Goal: Information Seeking & Learning: Learn about a topic

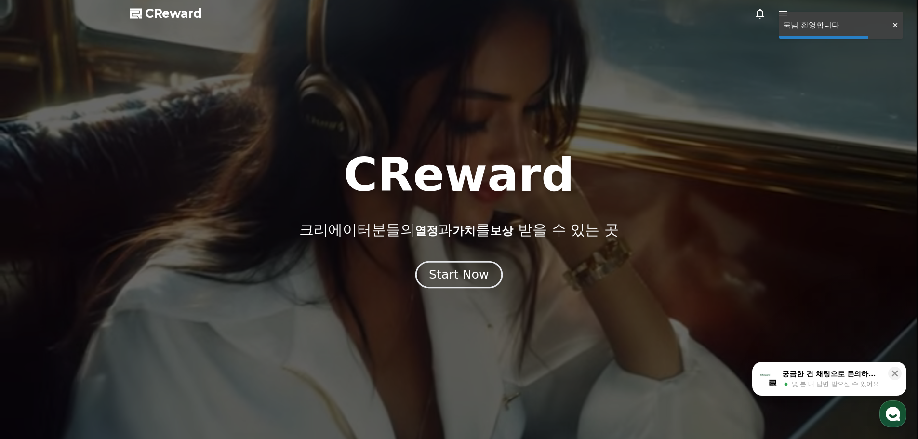
drag, startPoint x: 0, startPoint y: 0, endPoint x: 454, endPoint y: 282, distance: 534.6
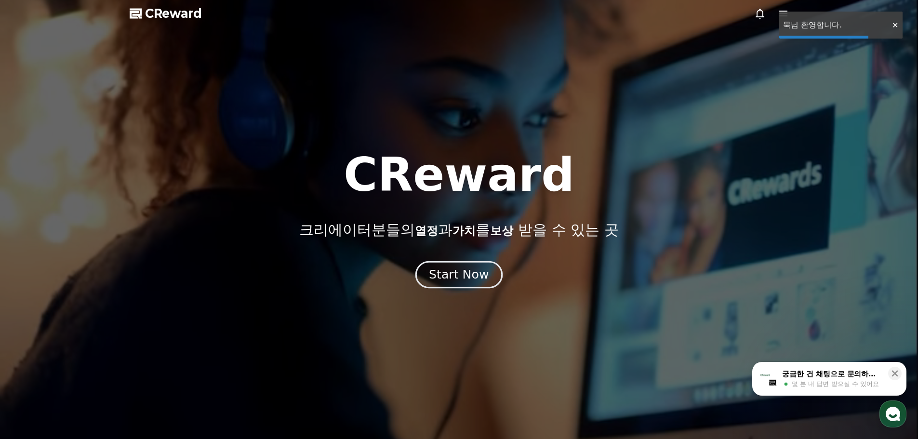
click at [454, 282] on div "Start Now" at bounding box center [459, 275] width 60 height 16
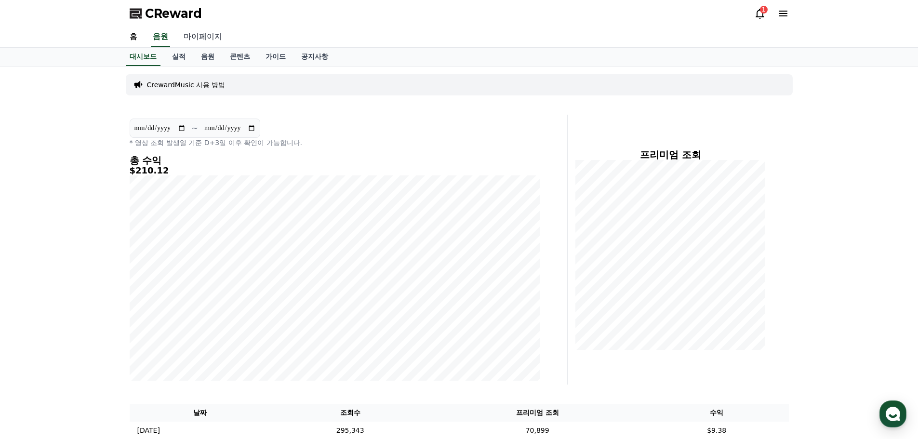
click at [206, 40] on link "마이페이지" at bounding box center [203, 37] width 54 height 20
select select "**********"
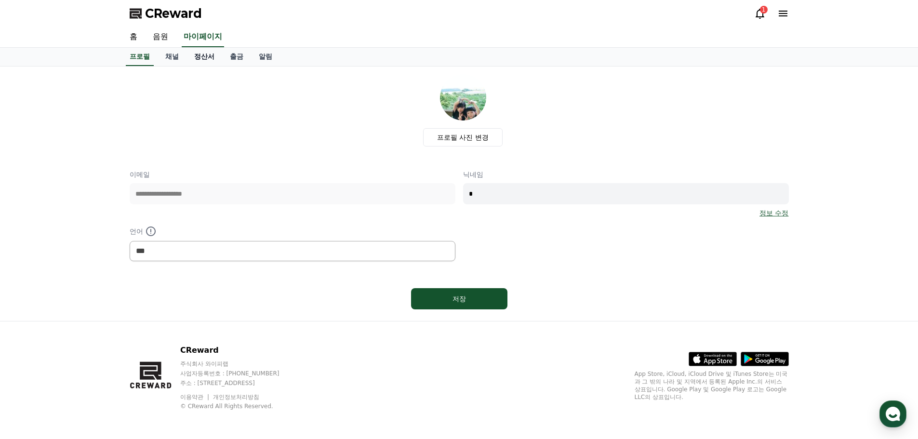
click at [198, 59] on link "정산서" at bounding box center [205, 57] width 36 height 18
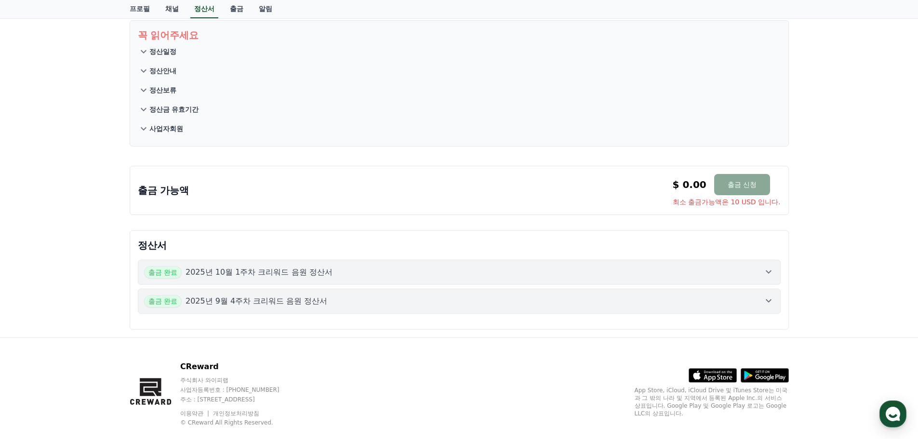
scroll to position [72, 0]
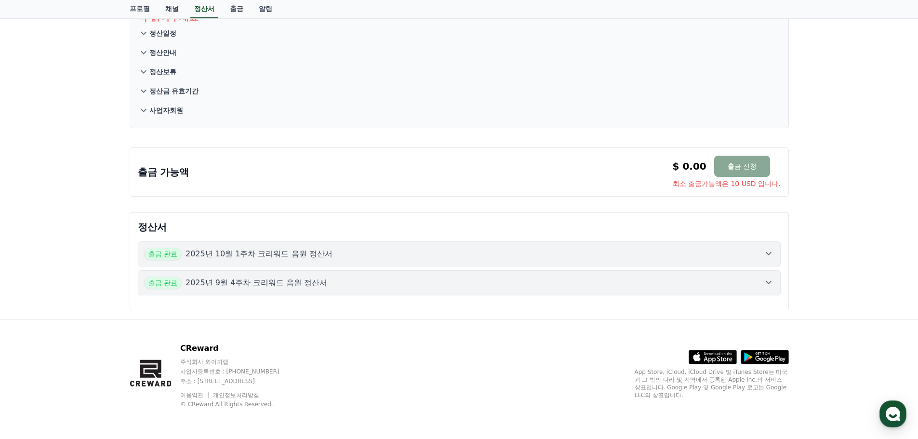
click at [460, 261] on button "출금 완료 2025년 10월 1주차 크리워드 음원 정산서" at bounding box center [459, 254] width 643 height 25
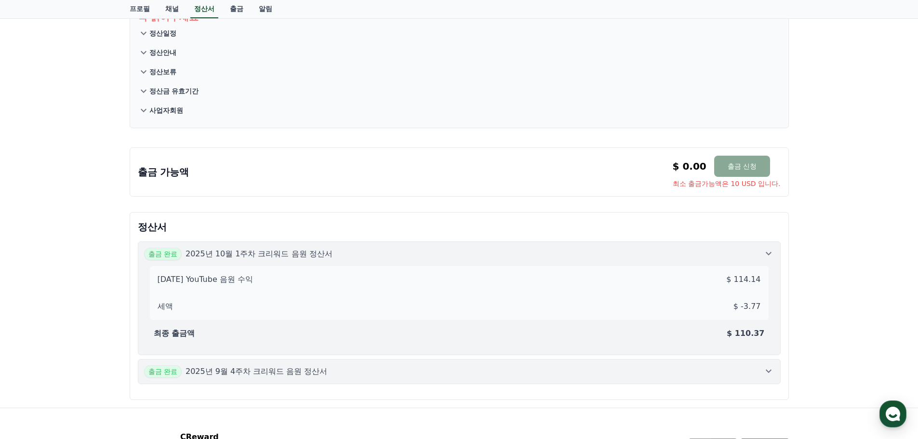
click at [501, 374] on div "출금 완료 2025년 9월 4주차 크리워드 음원 정산서" at bounding box center [459, 371] width 631 height 13
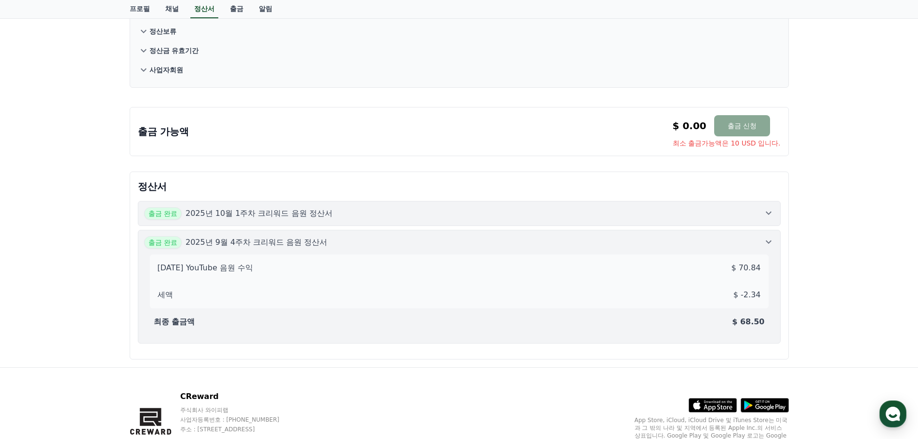
scroll to position [161, 0]
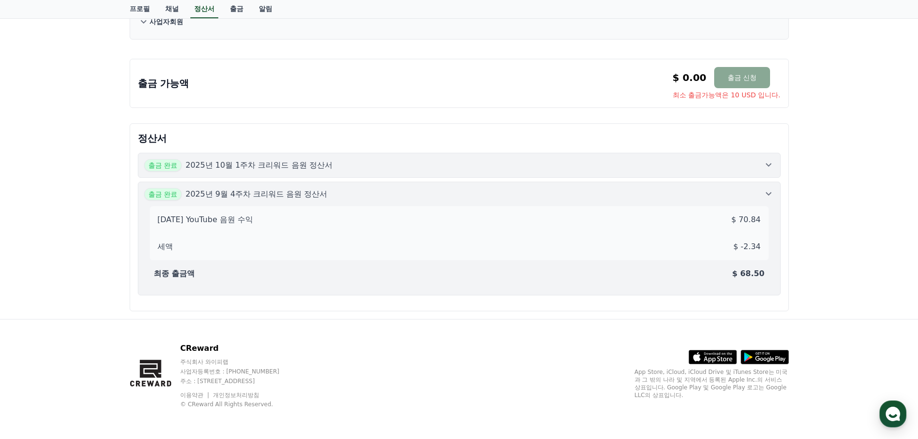
click at [432, 168] on div "출금 완료 2025년 10월 1주차 크리워드 음원 정산서" at bounding box center [459, 165] width 631 height 13
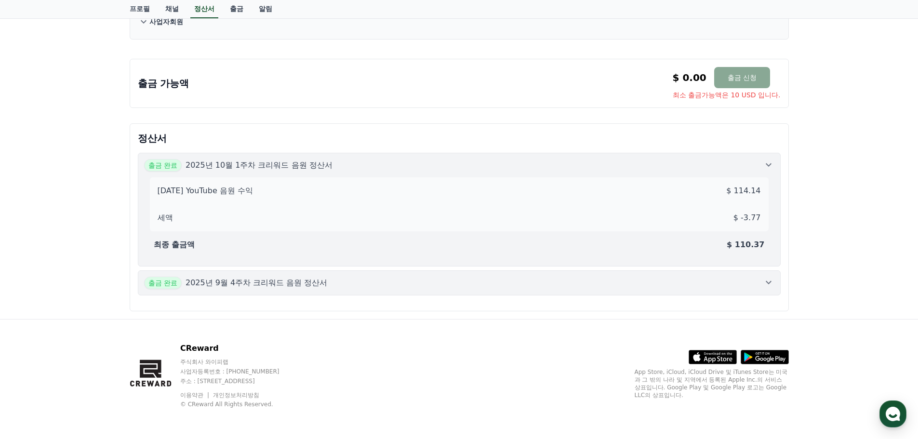
click at [420, 284] on div "출금 완료 2025년 9월 4주차 크리워드 음원 정산서" at bounding box center [459, 283] width 631 height 13
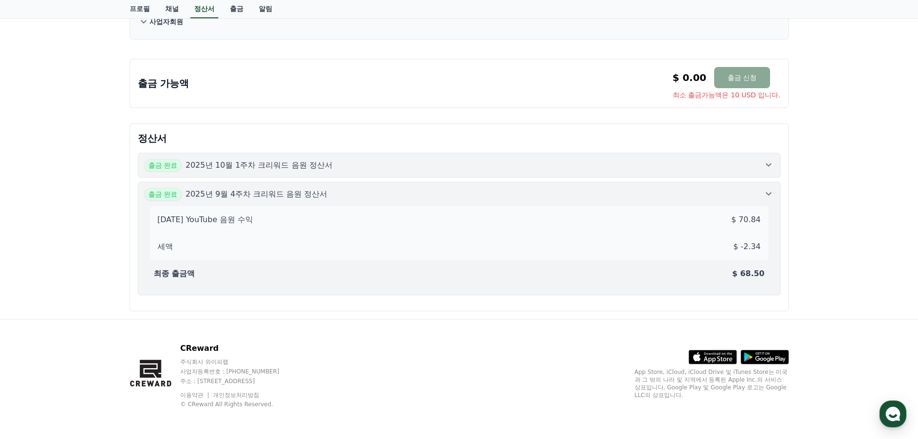
click at [285, 175] on button "출금 완료 2025년 10월 1주차 크리워드 음원 정산서" at bounding box center [459, 165] width 643 height 25
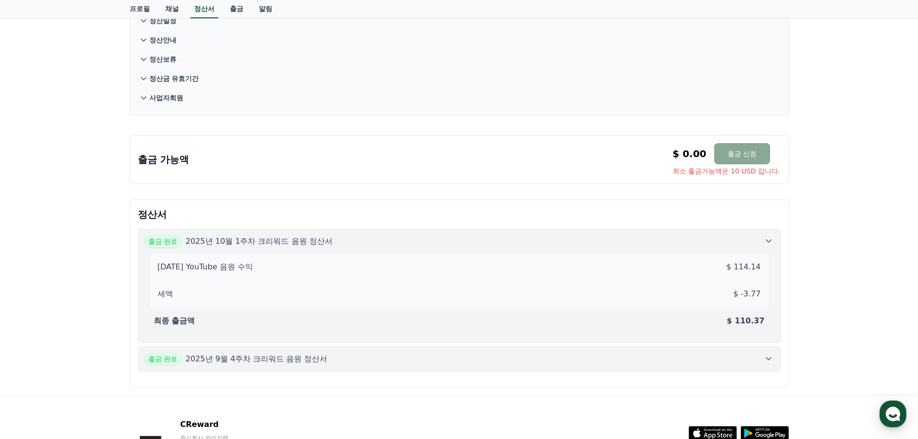
scroll to position [0, 0]
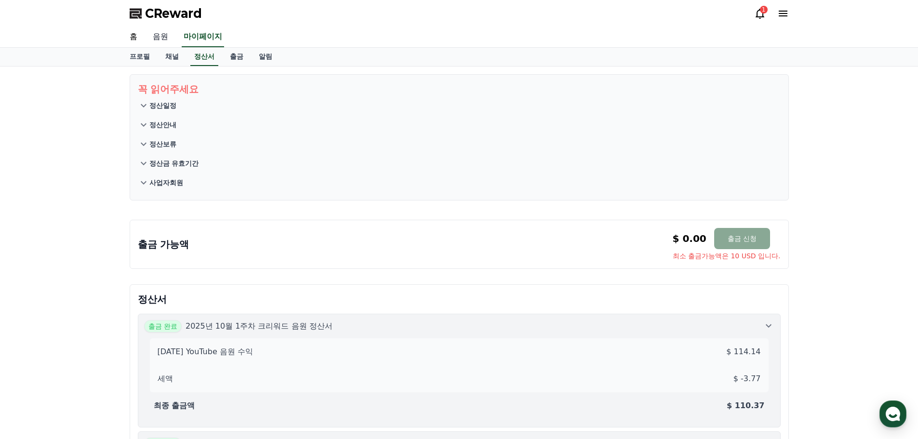
click at [163, 33] on link "음원" at bounding box center [160, 37] width 31 height 20
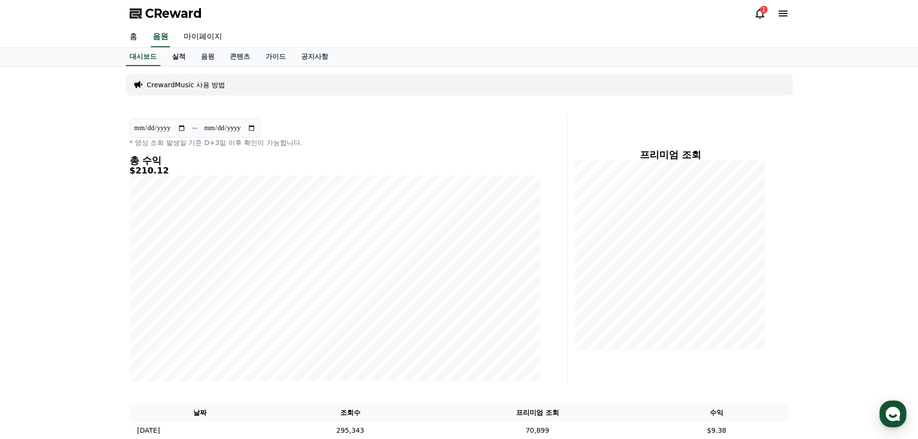
click at [180, 57] on link "실적" at bounding box center [178, 57] width 29 height 18
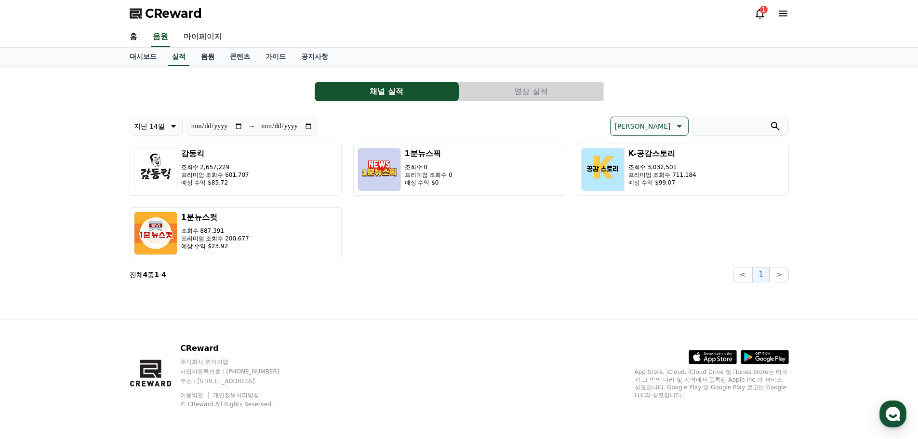
click at [202, 53] on link "음원" at bounding box center [207, 57] width 29 height 18
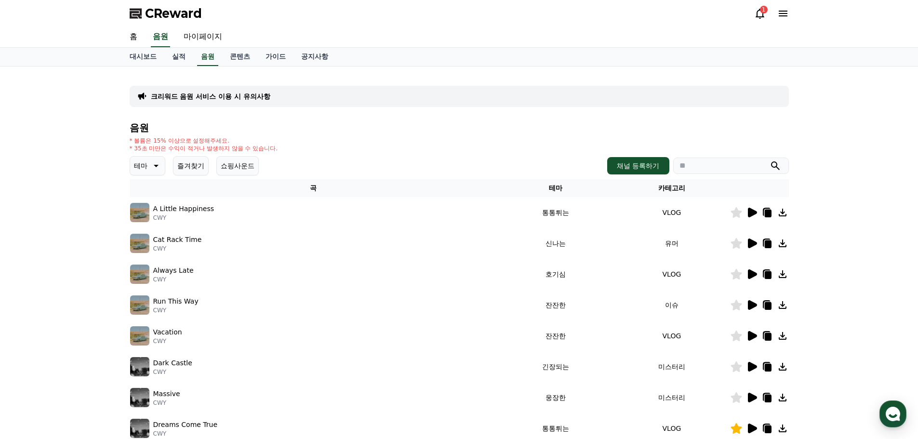
drag, startPoint x: 730, startPoint y: 153, endPoint x: 730, endPoint y: 160, distance: 6.3
click at [729, 154] on div "음원 * 볼륨은 15% 이상으로 설정해주세요. * 35초 미만은 수익이 적거나 발생하지 않을 수 있습니다. 테마 즐겨찾기 쇼핑사운드 채널 등록…" at bounding box center [460, 323] width 660 height 403
click at [728, 161] on input "search" at bounding box center [732, 166] width 116 height 16
type input "*****"
click at [770, 160] on button "submit" at bounding box center [776, 166] width 12 height 12
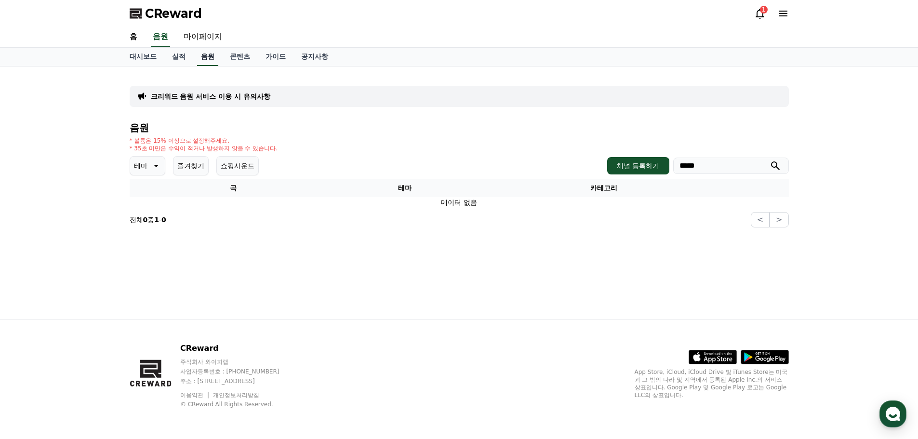
click at [204, 54] on link "음원" at bounding box center [207, 57] width 21 height 18
drag, startPoint x: 721, startPoint y: 165, endPoint x: 538, endPoint y: 171, distance: 182.8
click at [561, 179] on div "음원 * 볼륨은 15% 이상으로 설정해주세요. * 35초 미만은 수익이 적거나 발생하지 않을 수 있습니다. 테마 즐겨찾기 쇼핑사운드 채널 등록…" at bounding box center [460, 174] width 660 height 105
click at [474, 110] on div "크리워드 음원 서비스 이용 시 유의사항 음원 * 볼륨은 15% 이상으로 설정해주세요. * 35초 미만은 수익이 적거나 발생하지 않을 수 있습니…" at bounding box center [460, 150] width 660 height 153
click at [182, 58] on link "실적" at bounding box center [178, 57] width 29 height 18
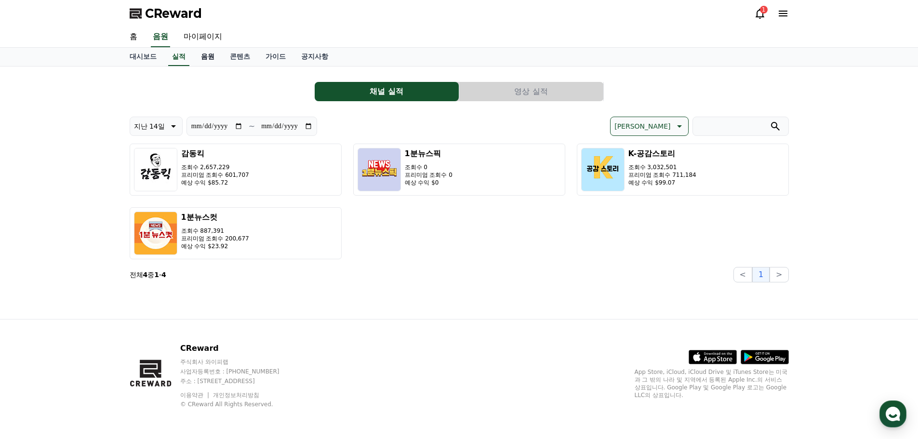
click at [206, 56] on link "음원" at bounding box center [207, 57] width 29 height 18
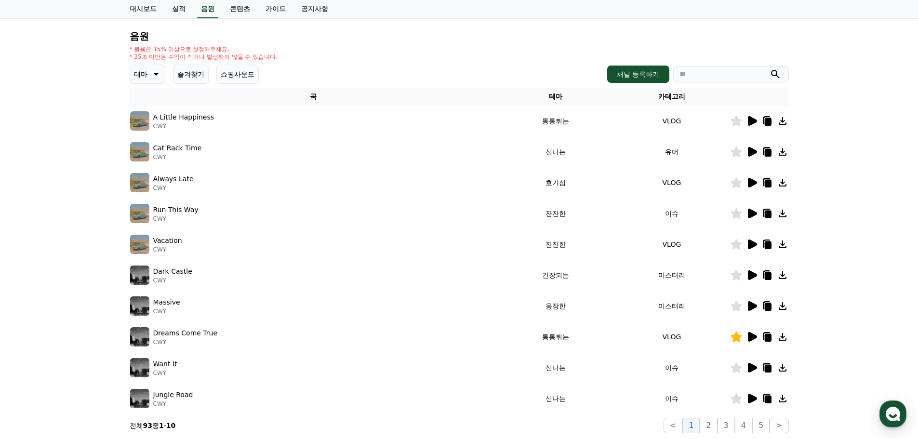
scroll to position [96, 0]
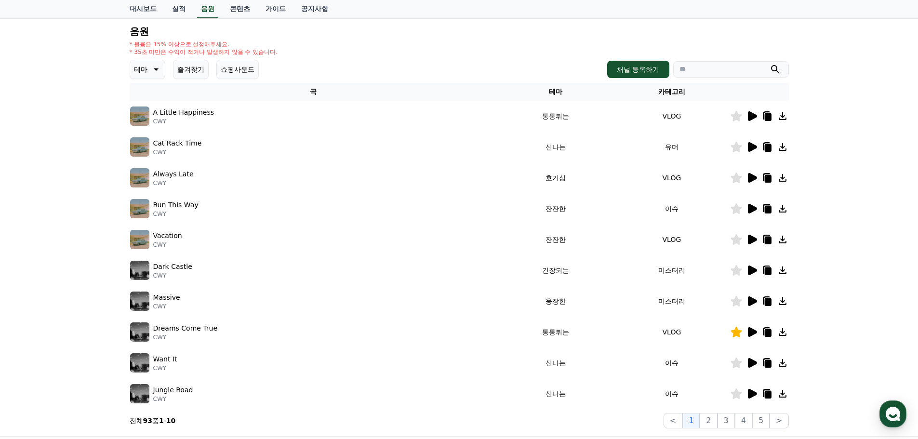
click at [752, 243] on icon at bounding box center [752, 240] width 9 height 10
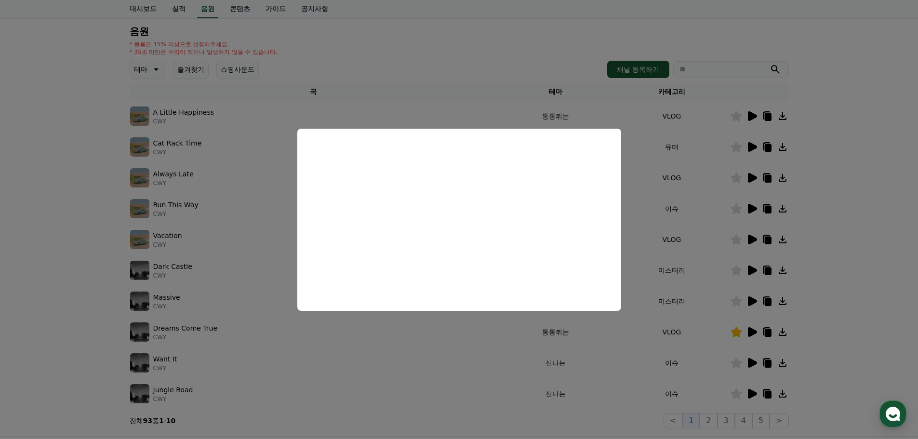
click at [558, 339] on button "close modal" at bounding box center [459, 219] width 918 height 439
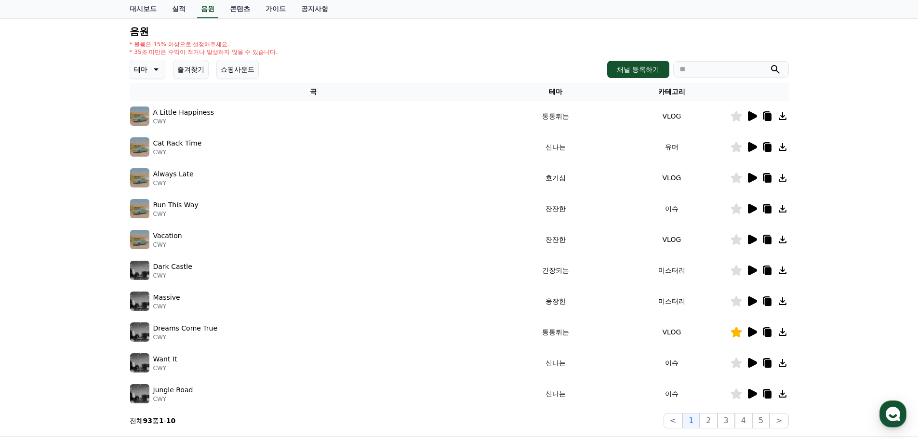
click at [756, 270] on icon at bounding box center [752, 271] width 9 height 10
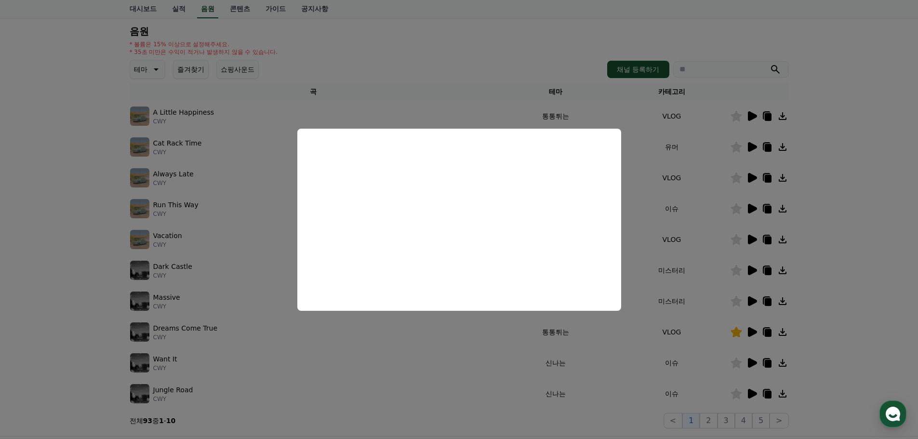
click at [688, 208] on button "close modal" at bounding box center [459, 219] width 918 height 439
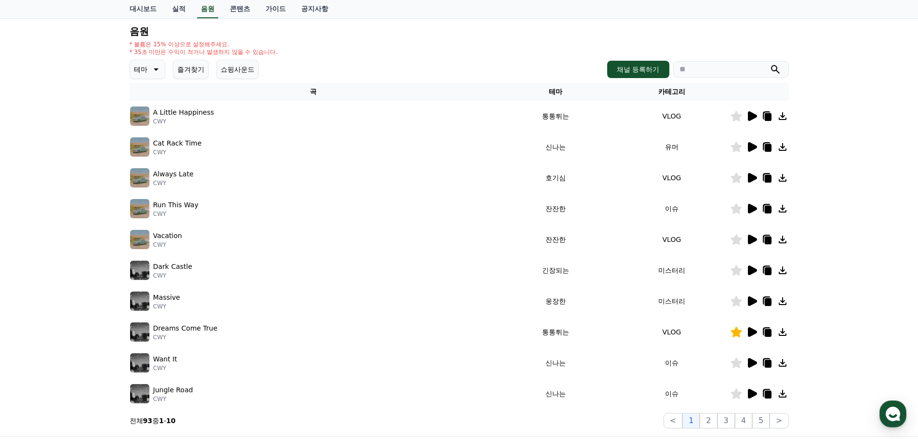
click at [753, 304] on icon at bounding box center [752, 302] width 9 height 10
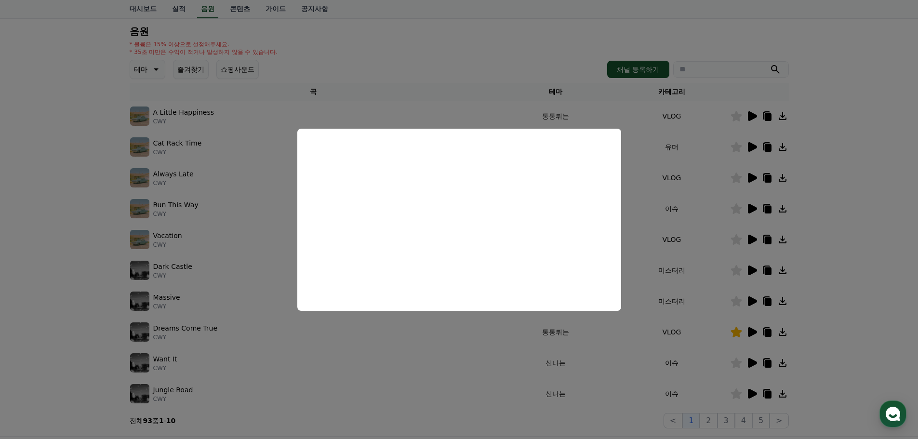
click at [465, 349] on button "close modal" at bounding box center [459, 219] width 918 height 439
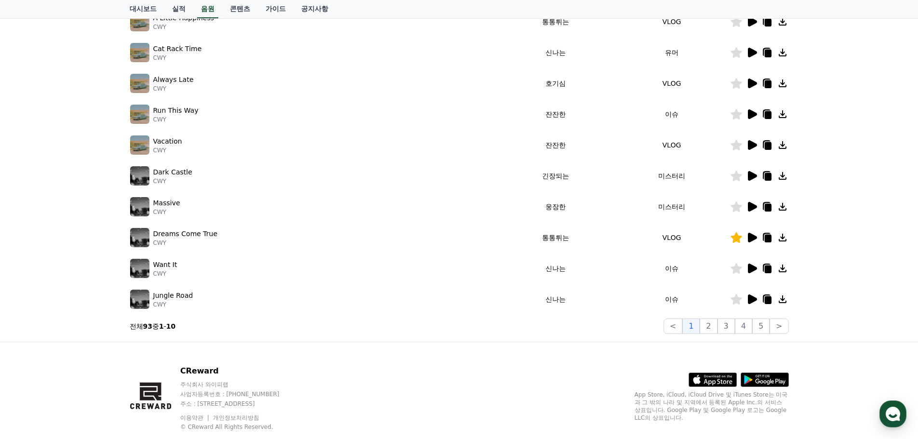
scroll to position [193, 0]
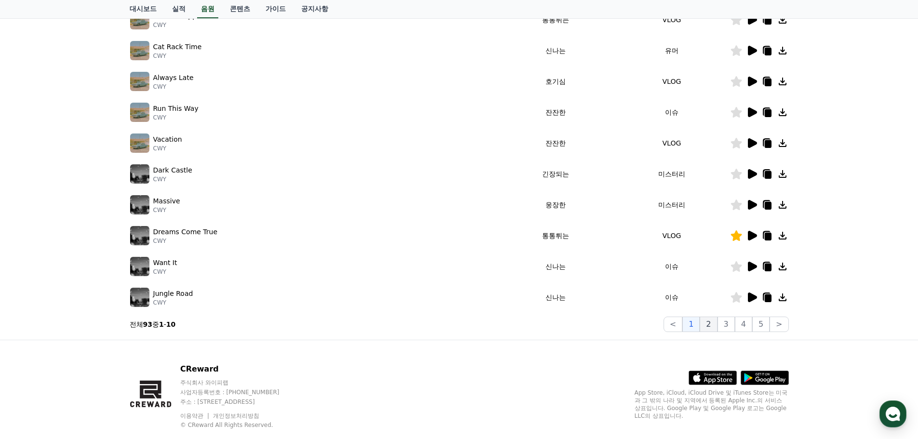
click at [713, 330] on button "2" at bounding box center [708, 324] width 17 height 15
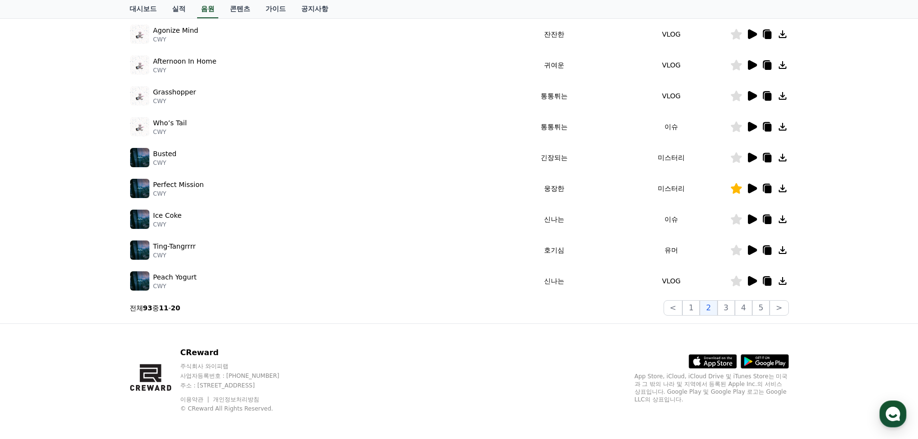
scroll to position [214, 0]
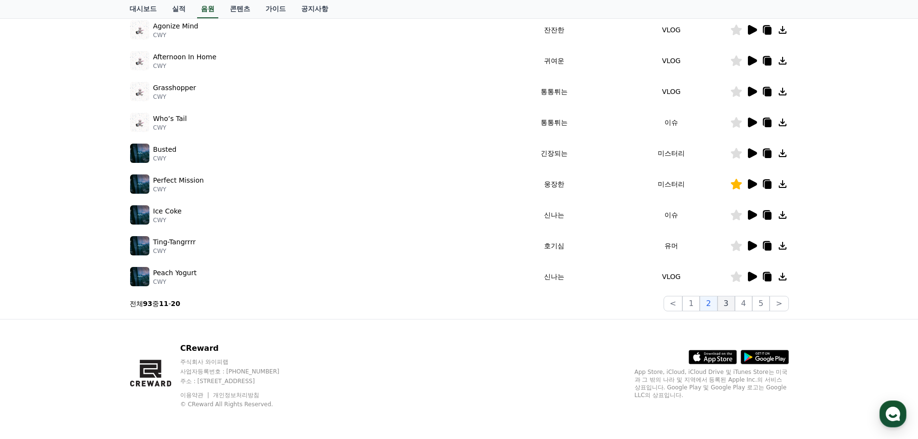
click at [728, 308] on button "3" at bounding box center [726, 303] width 17 height 15
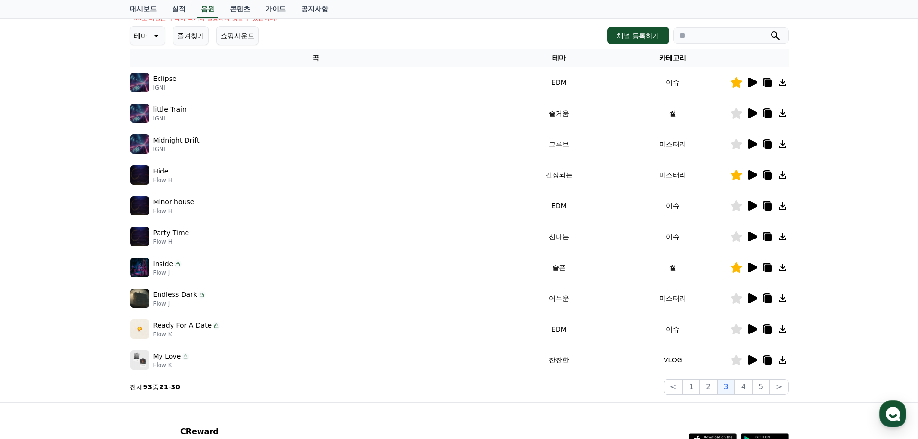
scroll to position [117, 0]
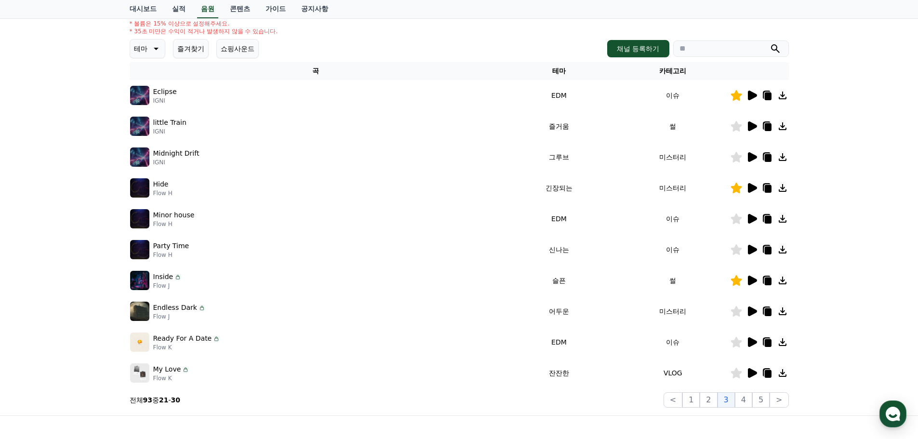
click at [251, 50] on button "쇼핑사운드" at bounding box center [237, 48] width 42 height 19
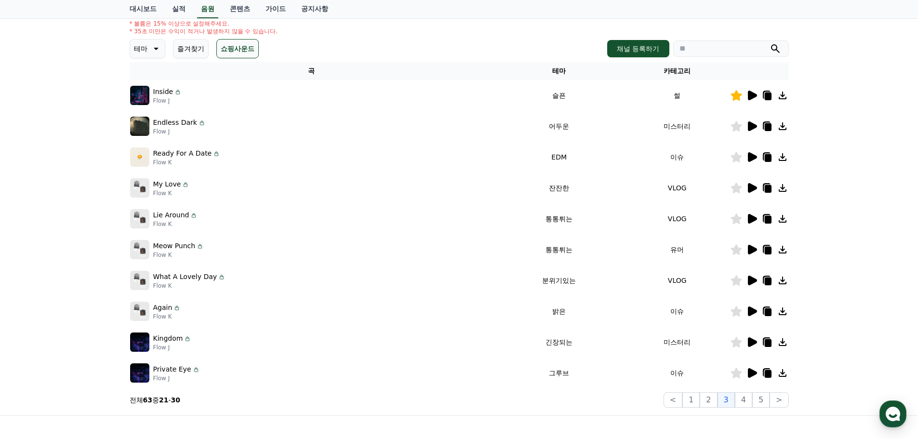
click at [752, 134] on td at bounding box center [759, 126] width 59 height 31
click at [752, 129] on icon at bounding box center [752, 126] width 9 height 10
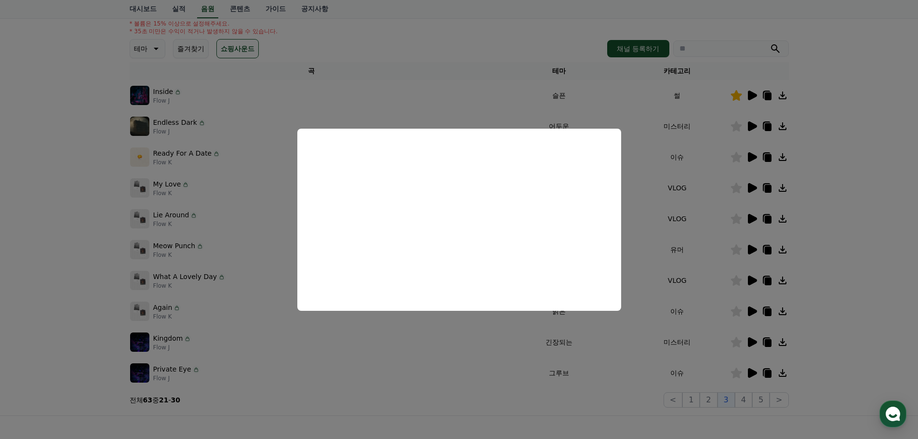
click at [662, 166] on button "close modal" at bounding box center [459, 219] width 918 height 439
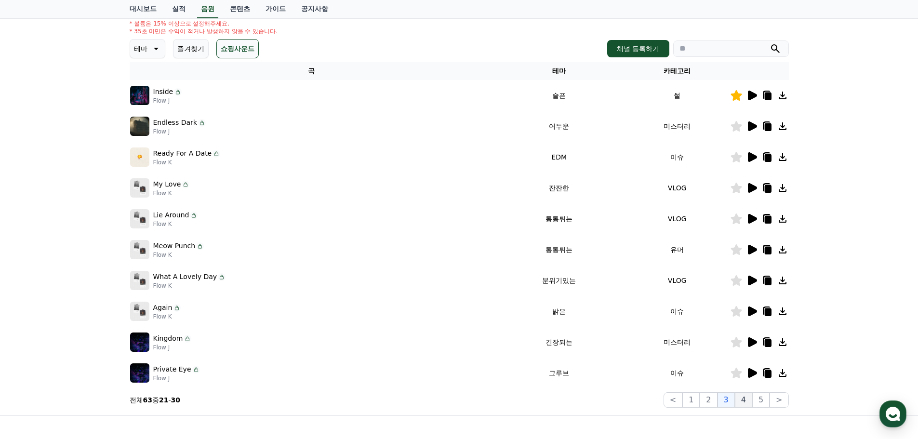
click at [751, 398] on button "4" at bounding box center [743, 399] width 17 height 15
